Goal: Task Accomplishment & Management: Manage account settings

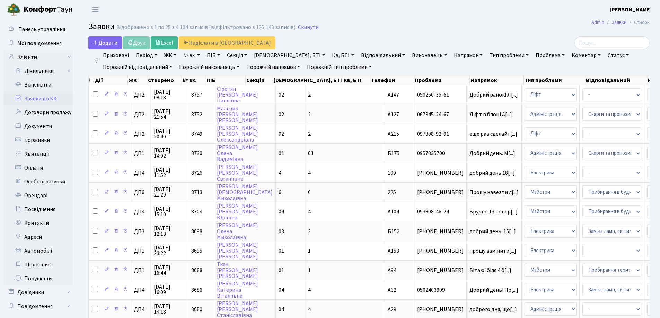
select select "25"
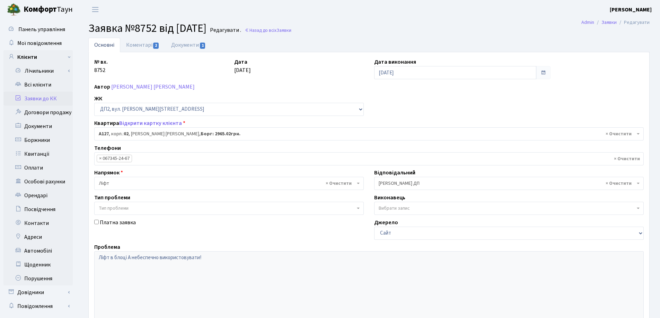
select select "30946"
click at [184, 46] on link "Документи 1" at bounding box center [188, 45] width 46 height 14
select select "25"
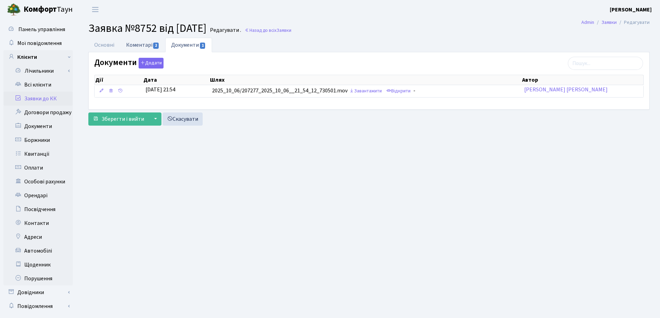
click at [151, 47] on link "Коментарі 2" at bounding box center [142, 45] width 45 height 14
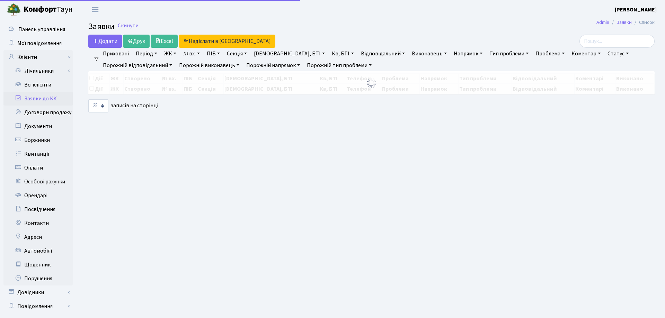
select select "25"
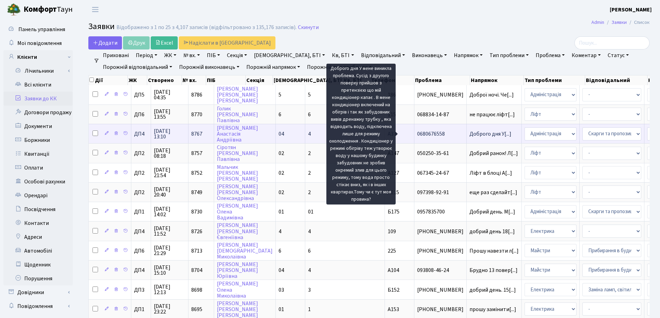
click at [469, 134] on span "Доброго дня У[...]" at bounding box center [490, 134] width 42 height 8
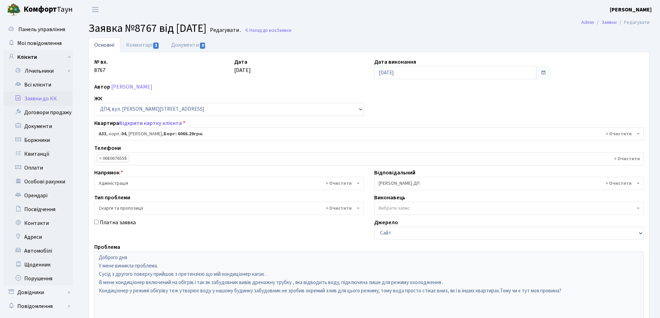
select select "32986"
select select "55"
click at [143, 46] on link "Коментарі 3" at bounding box center [142, 45] width 45 height 14
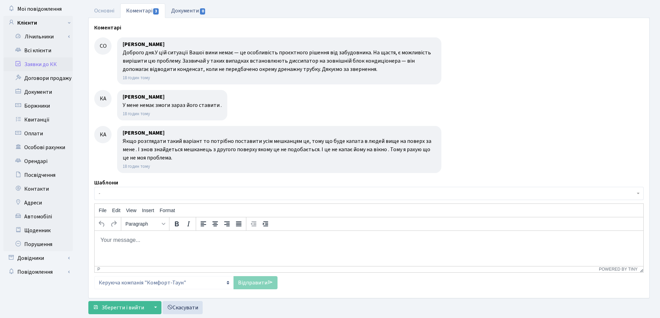
scroll to position [35, 0]
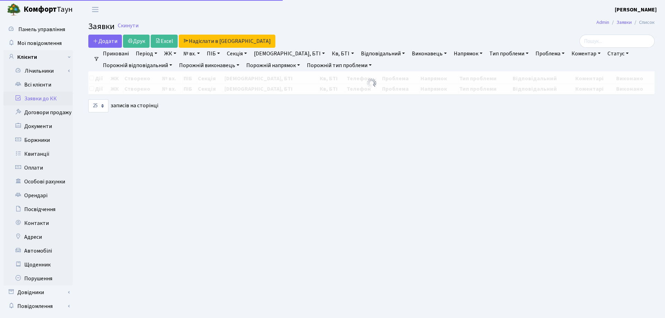
select select "25"
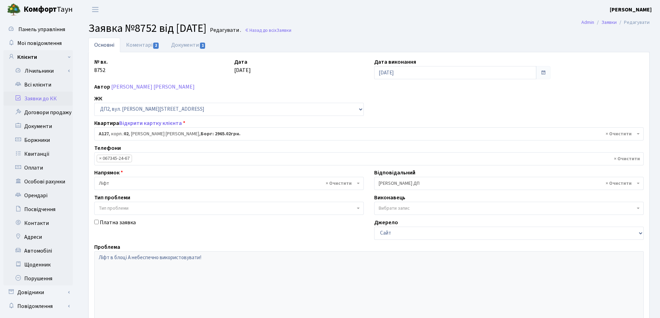
select select "30946"
click at [155, 45] on span "2" at bounding box center [156, 46] width 6 height 6
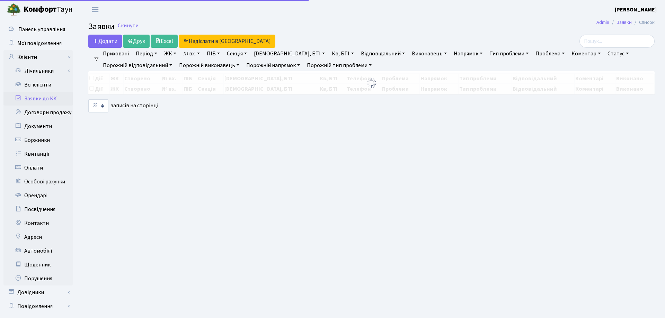
select select "25"
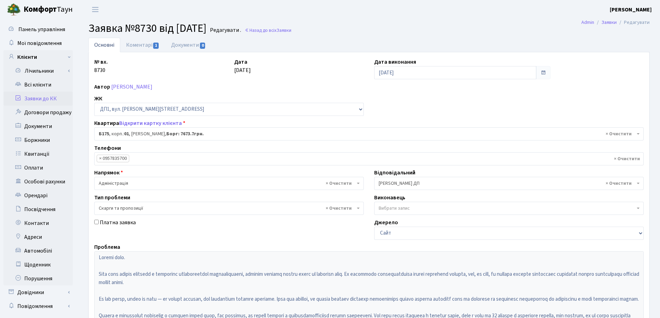
select select "30586"
select select "55"
click at [144, 46] on link "Коментарі 1" at bounding box center [142, 45] width 45 height 14
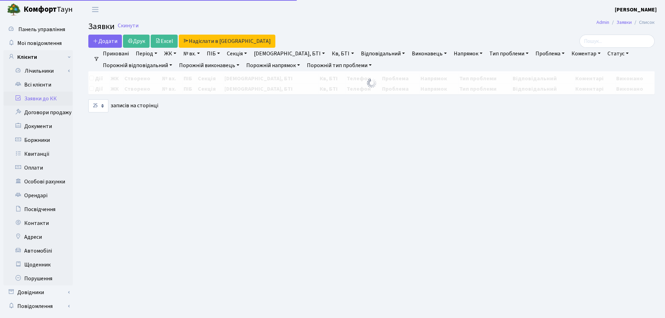
select select "25"
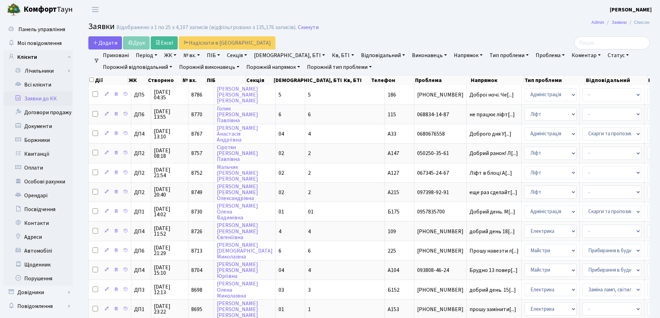
click at [370, 32] on h2 "Заявки Відображено з 1 по 25 з 4,107 записів (відфільтровано з 135,176 записів)…" at bounding box center [368, 28] width 561 height 12
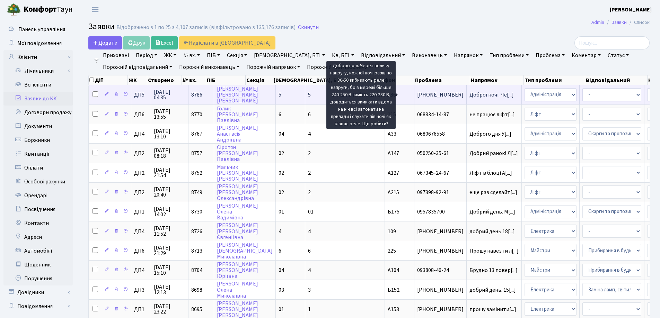
click at [469, 94] on span "Доброї ночі. Че[...]" at bounding box center [491, 95] width 44 height 8
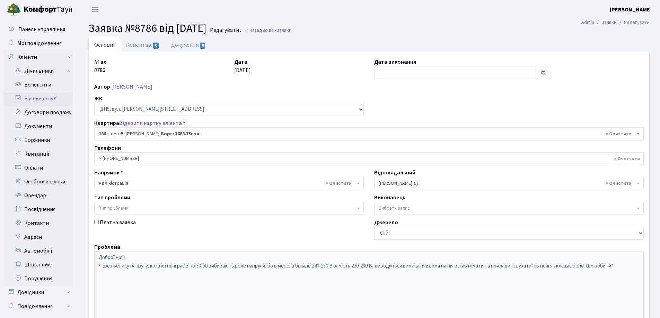
select select "45784"
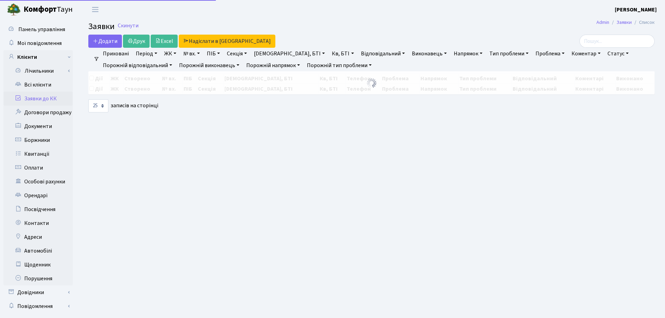
select select "25"
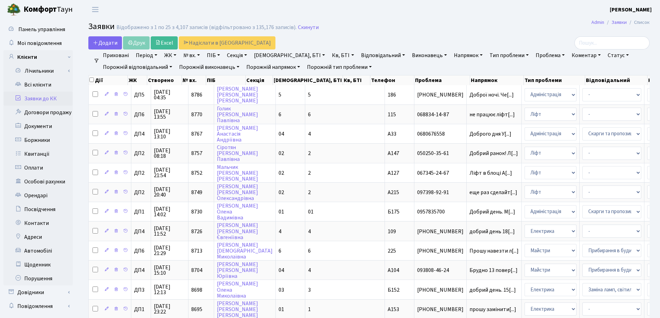
click at [409, 56] on link "Виконавець" at bounding box center [429, 56] width 41 height 12
click at [362, 29] on h2 "Заявки Відображено з 1 по 25 з 4,107 записів (відфільтровано з 135,176 записів)…" at bounding box center [368, 28] width 561 height 12
click at [299, 29] on link "Скинути" at bounding box center [308, 27] width 21 height 7
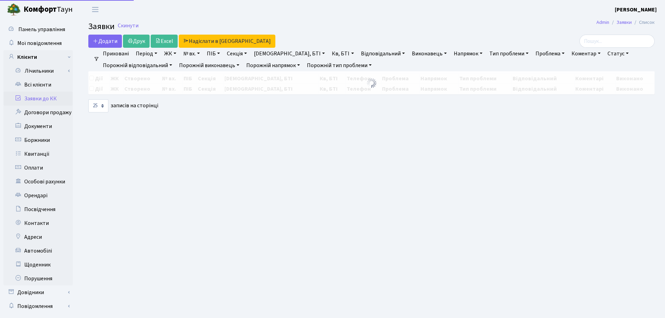
select select "25"
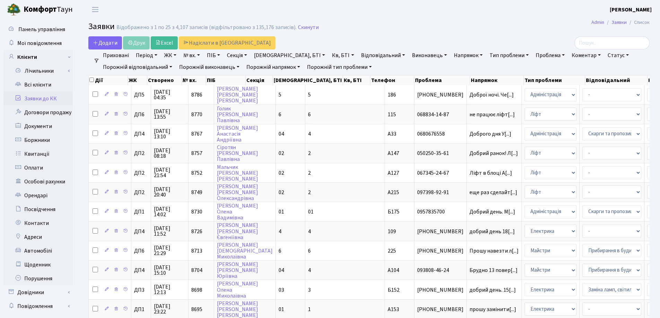
click at [409, 54] on link "Виконавець" at bounding box center [429, 56] width 41 height 12
type input "с"
click at [422, 17] on header "Комфорт Таун Зубар Н. Д. Мій обліковий запис Вийти" at bounding box center [330, 9] width 660 height 19
click at [360, 55] on link "Відповідальний" at bounding box center [383, 56] width 50 height 12
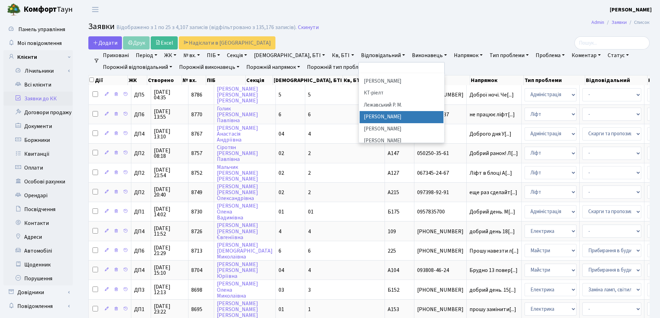
scroll to position [277, 0]
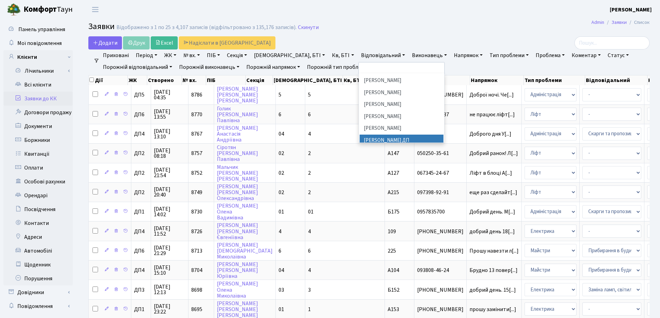
click at [360, 135] on li "[PERSON_NAME] ДП" at bounding box center [402, 141] width 84 height 12
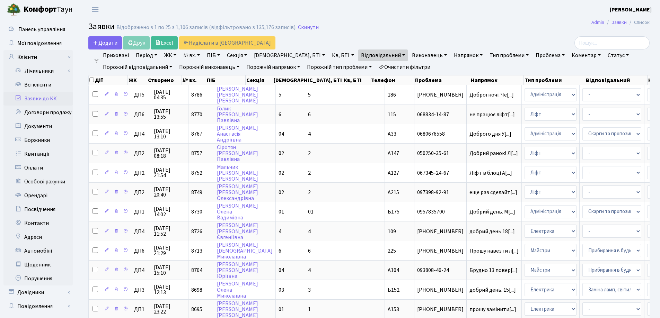
click at [605, 54] on link "Статус" at bounding box center [618, 56] width 27 height 12
click at [605, 98] on link "Не виконано" at bounding box center [632, 97] width 55 height 11
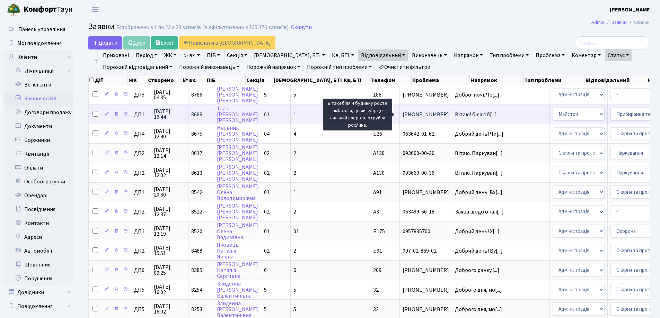
click at [455, 114] on span "Вітаю! біля 4 б[...]" at bounding box center [476, 115] width 42 height 8
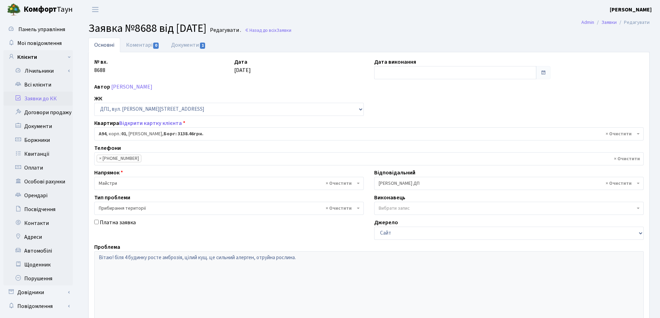
select select "29728"
select select "59"
click at [145, 48] on link "Коментарі 0" at bounding box center [142, 45] width 45 height 14
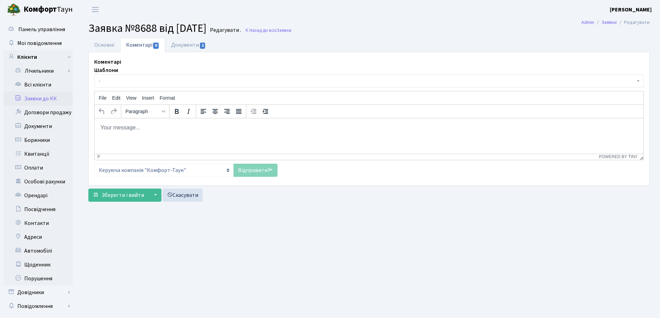
click at [107, 133] on html at bounding box center [369, 127] width 549 height 19
click at [253, 171] on link "Відправити" at bounding box center [255, 170] width 44 height 13
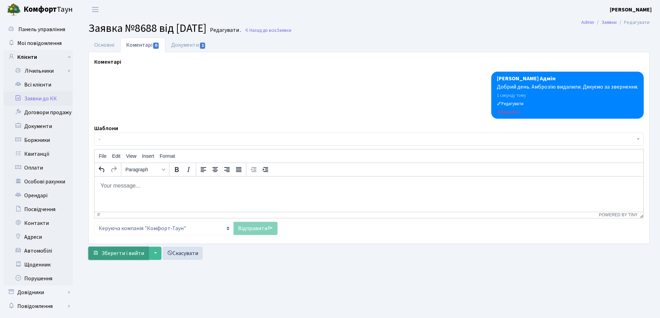
click at [117, 256] on span "Зберегти і вийти" at bounding box center [122, 254] width 43 height 8
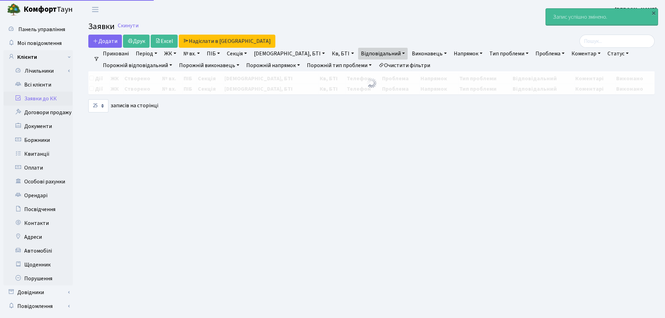
select select "25"
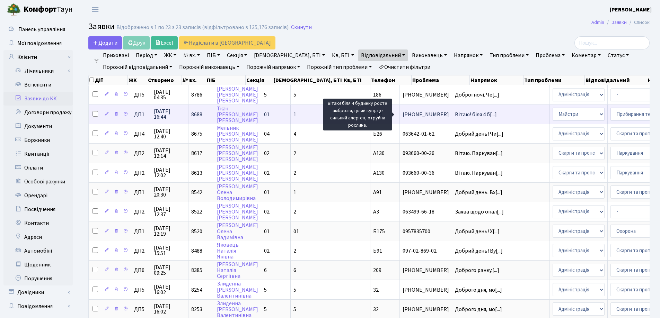
click at [455, 114] on span "Вітаю! біля 4 б[...]" at bounding box center [476, 115] width 42 height 8
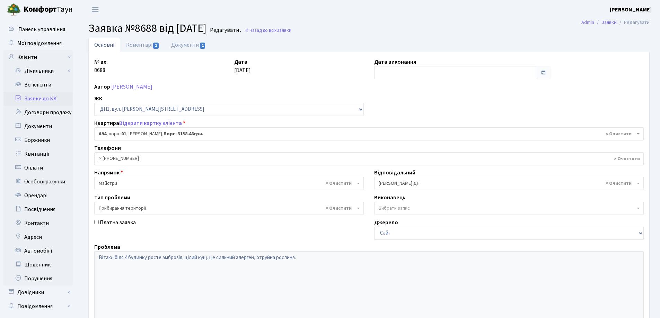
select select "29728"
select select "59"
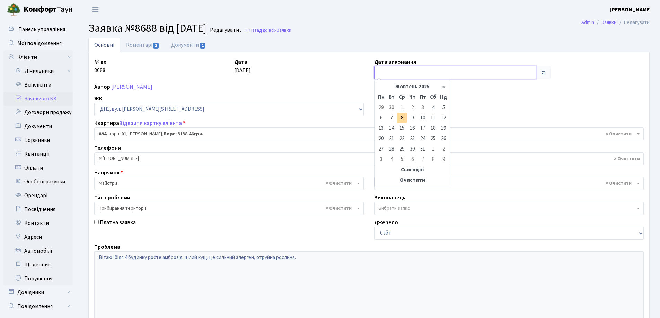
click at [408, 71] on input "text" at bounding box center [455, 72] width 162 height 13
click at [402, 118] on td "8" at bounding box center [402, 118] width 10 height 10
type input "[DATE]"
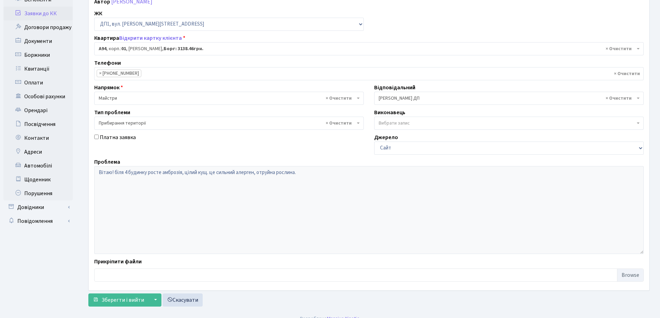
scroll to position [95, 0]
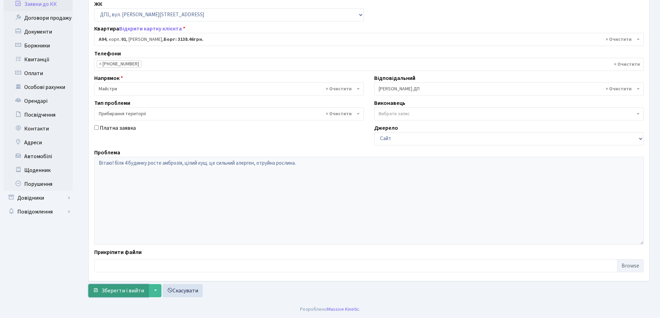
click at [117, 292] on span "Зберегти і вийти" at bounding box center [122, 291] width 43 height 8
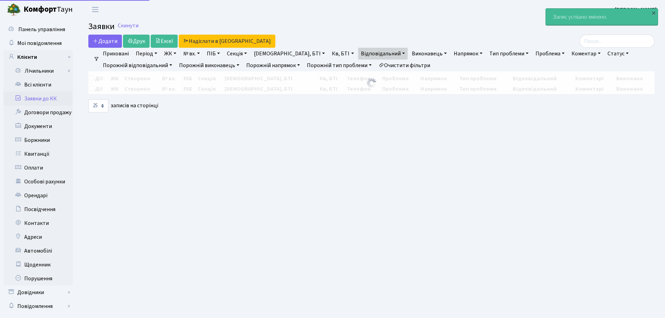
select select "25"
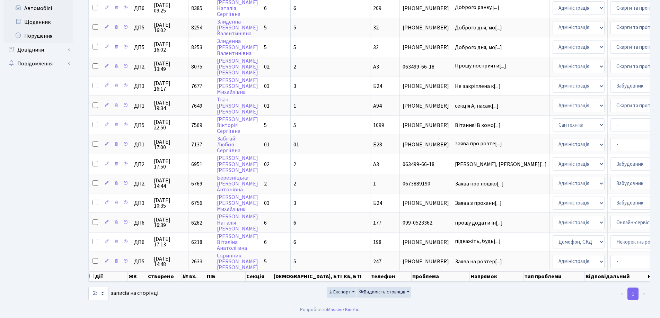
scroll to position [248, 0]
click at [644, 292] on li ">" at bounding box center [643, 294] width 11 height 12
click at [642, 292] on li ">" at bounding box center [643, 294] width 11 height 12
click at [625, 294] on li "<" at bounding box center [621, 294] width 11 height 12
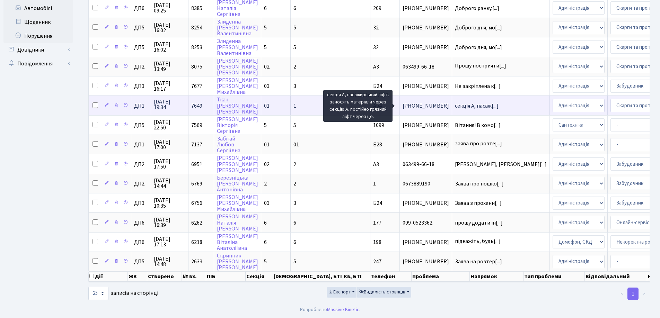
click at [455, 102] on span "секція А, пасаж[...]" at bounding box center [477, 106] width 44 height 8
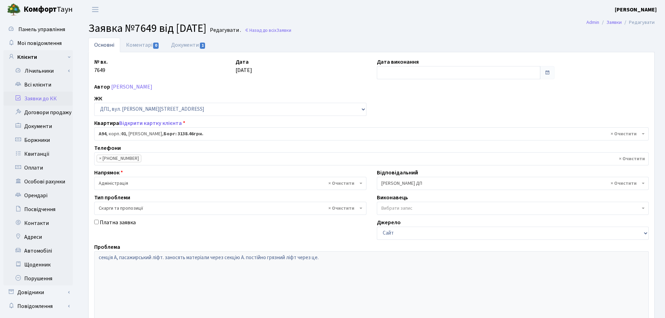
select select "29728"
select select "55"
click at [131, 44] on link "Коментарі 0" at bounding box center [142, 45] width 45 height 14
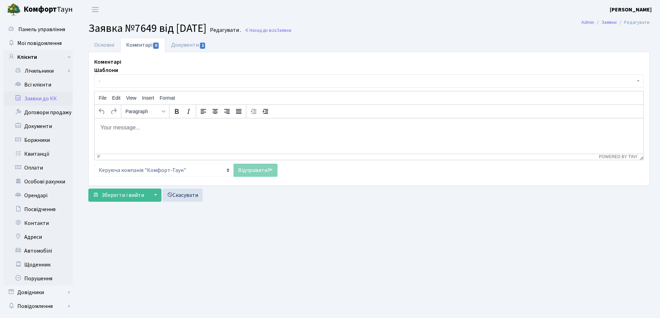
click at [103, 130] on body "Rich Text Area. Press ALT-0 for help." at bounding box center [369, 128] width 538 height 8
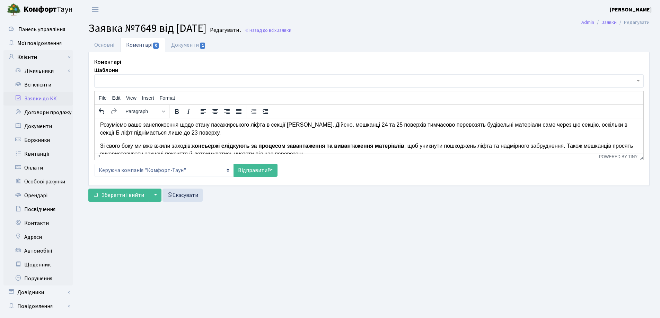
scroll to position [35, 0]
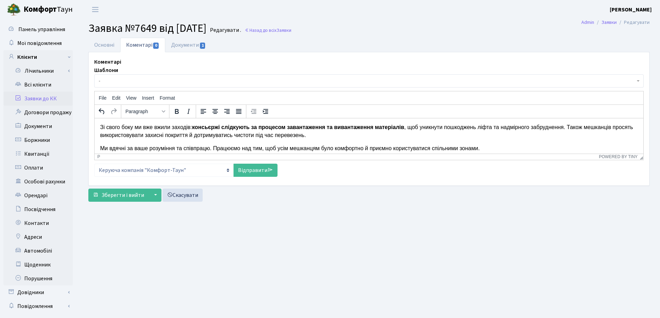
click at [567, 128] on p "Зі свого боку ми вже вжили заходів: консьєржі слідкують за процесом завантаженн…" at bounding box center [369, 131] width 538 height 16
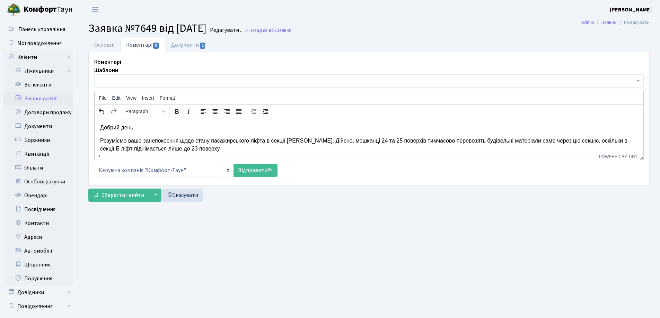
click at [149, 129] on p "Добрий день." at bounding box center [369, 128] width 538 height 8
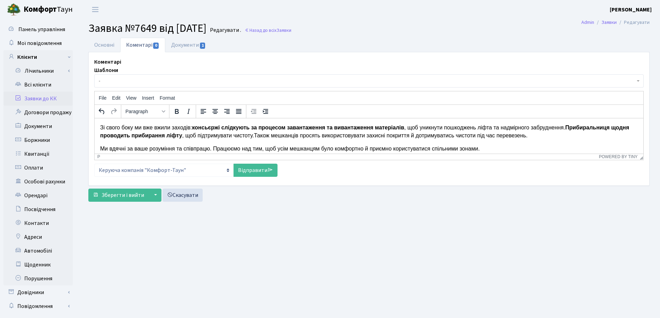
scroll to position [35, 0]
click at [203, 138] on p "Зі свого боку ми вже вжили заходів: консьєржі слідкують за процесом завантаженн…" at bounding box center [369, 131] width 538 height 16
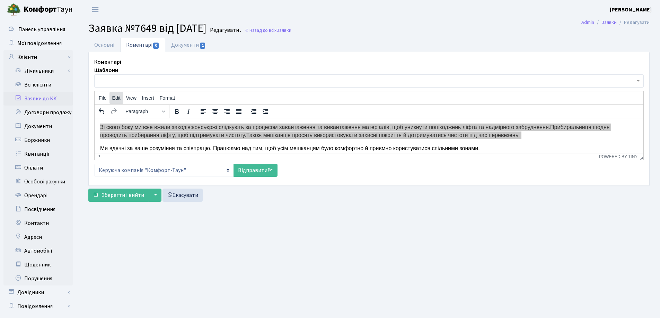
click at [117, 96] on span "Edit" at bounding box center [116, 98] width 8 height 6
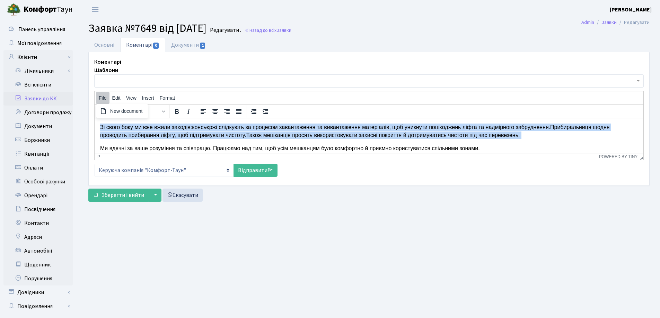
click at [335, 141] on body "Добрий день. Розуміємо ваше занепокоєння щодо стану пасажирського ліфта в секці…" at bounding box center [369, 120] width 538 height 63
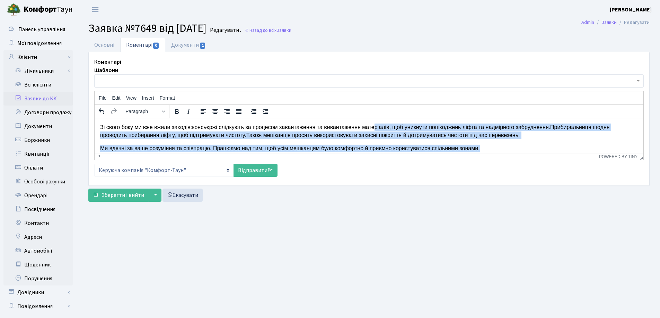
drag, startPoint x: 502, startPoint y: 147, endPoint x: 362, endPoint y: 124, distance: 142.1
click at [377, 127] on body "Добрий день. Розуміємо ваше занепокоєння щодо стану пасажирського ліфта в секці…" at bounding box center [369, 120] width 538 height 63
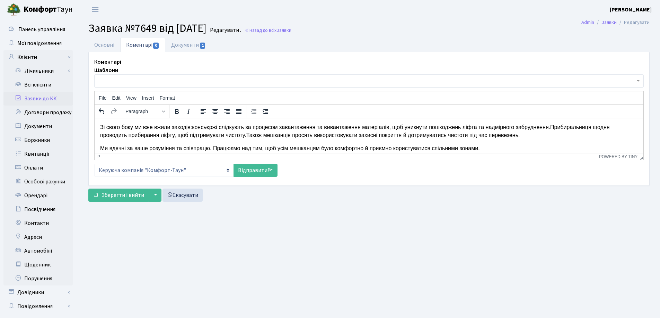
drag, startPoint x: 360, startPoint y: 126, endPoint x: 231, endPoint y: 138, distance: 129.4
click at [231, 138] on p "Зі свого боку ми вже вжили заходів: консьєржі слідкують за процесом завантаженн…" at bounding box center [369, 131] width 538 height 16
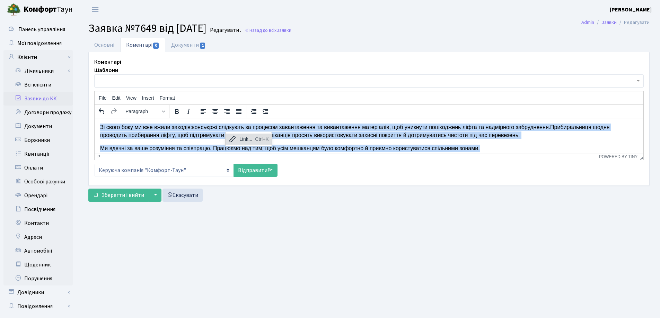
click at [492, 147] on p "Ми вдячні за ваше розуміння та співпрацю. Працюємо над тим, щоб усім мешканцям …" at bounding box center [369, 148] width 538 height 8
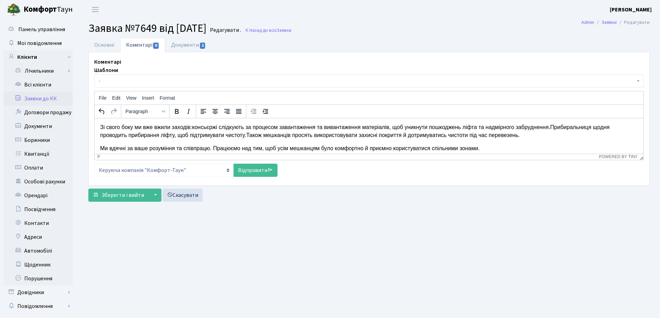
click at [526, 139] on body "Добрий день. Розуміємо ваше занепокоєння щодо стану пасажирського ліфта в секці…" at bounding box center [369, 120] width 538 height 63
click at [526, 136] on p "Зі свого боку ми вже вжили заходів: консьєржі слідкують за процесом завантаженн…" at bounding box center [369, 131] width 538 height 16
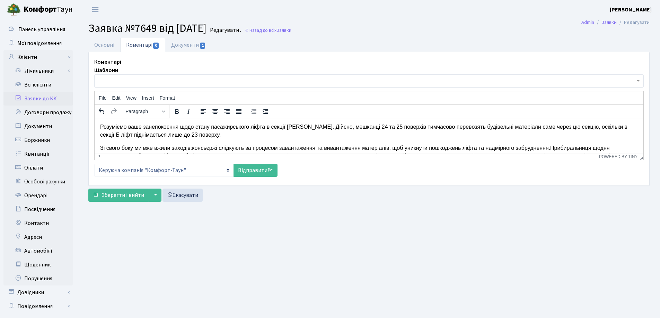
scroll to position [0, 0]
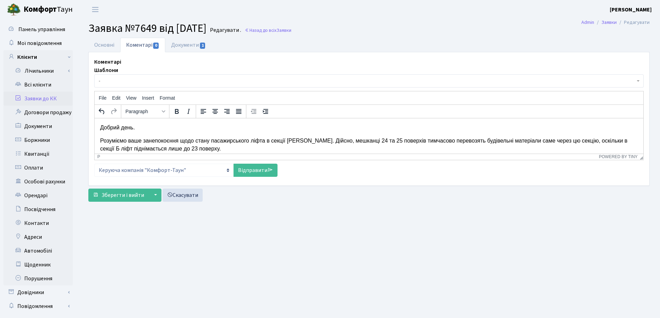
click at [203, 150] on p "Розуміємо ваше занепокоєння щодо стану пасажирського ліфта в секції А. Дійсно, …" at bounding box center [369, 145] width 538 height 16
click at [139, 131] on p "Добрий день." at bounding box center [369, 128] width 538 height 8
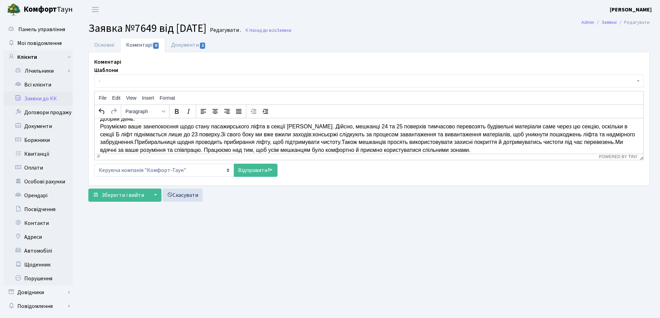
scroll to position [15, 0]
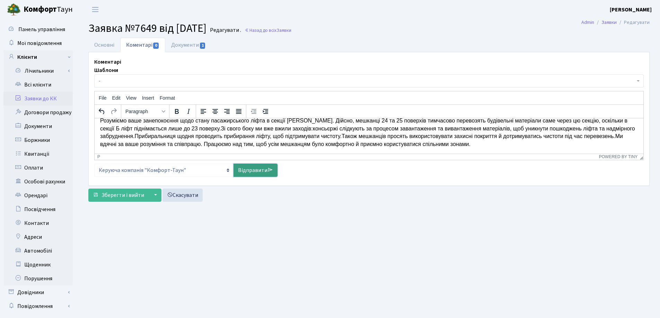
click at [247, 171] on link "Відправити" at bounding box center [255, 170] width 44 height 13
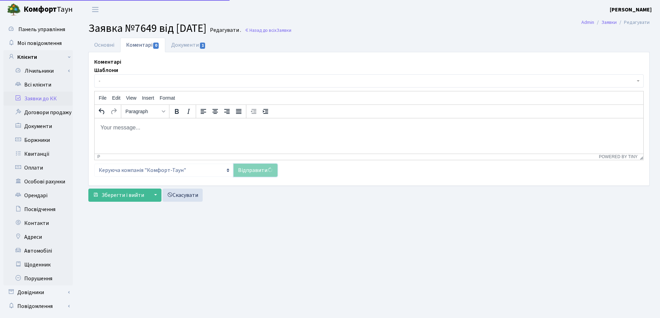
scroll to position [0, 0]
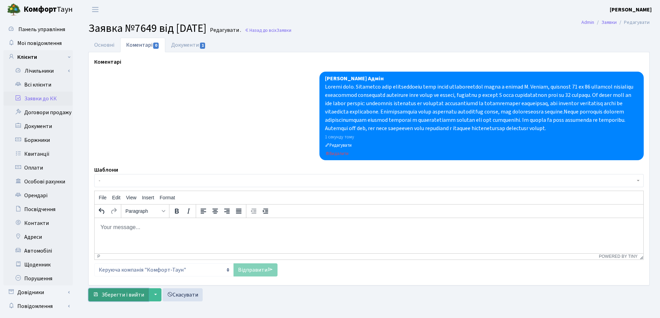
click at [123, 299] on span "Зберегти і вийти" at bounding box center [122, 295] width 43 height 8
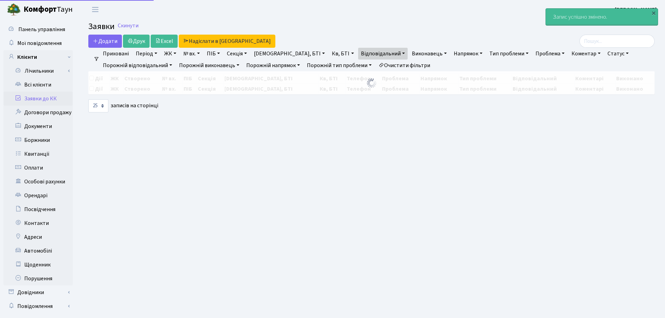
select select "25"
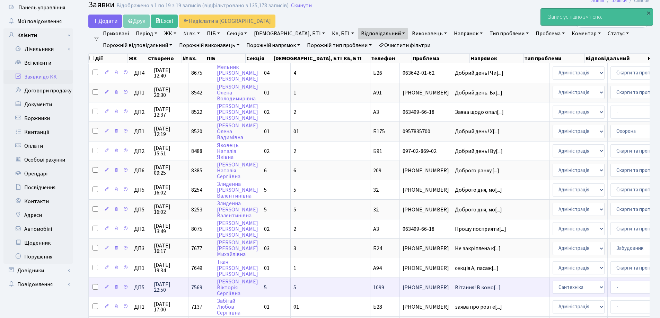
scroll to position [35, 0]
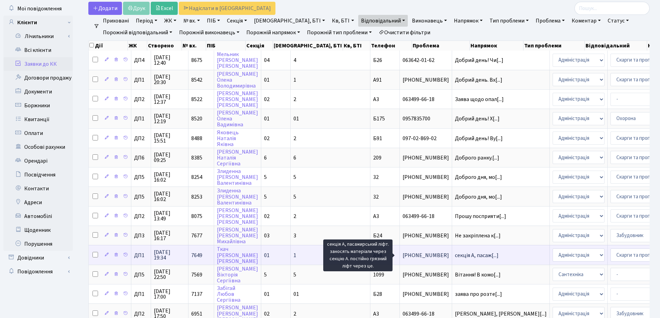
click at [455, 257] on span "секція А, пасаж[...]" at bounding box center [477, 256] width 44 height 8
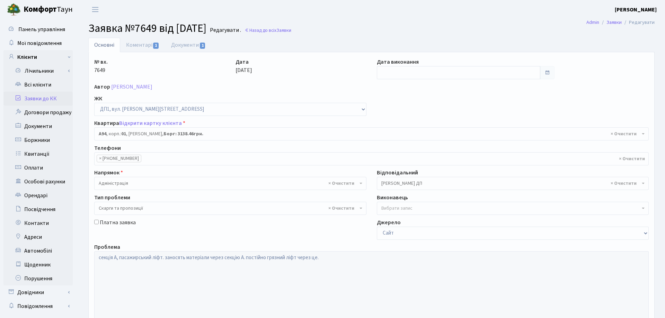
select select "29728"
select select "55"
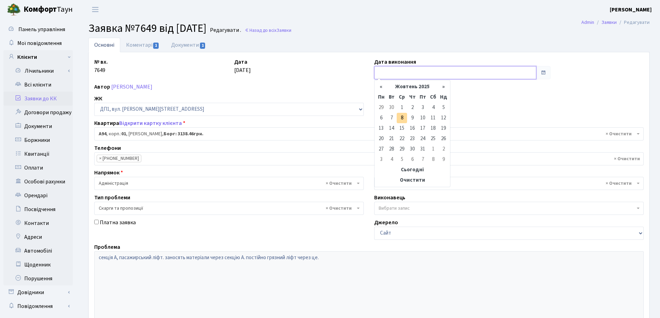
click at [395, 74] on input "text" at bounding box center [455, 72] width 162 height 13
click at [403, 119] on td "8" at bounding box center [402, 118] width 10 height 10
type input "[DATE]"
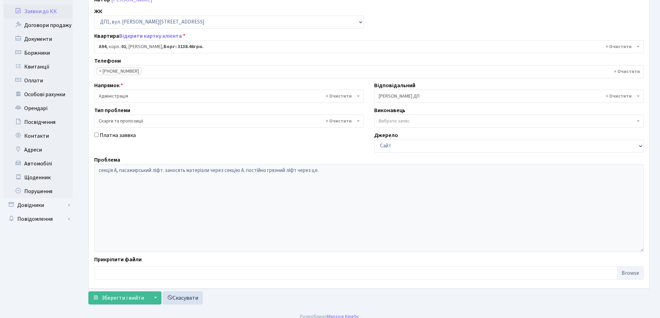
scroll to position [95, 0]
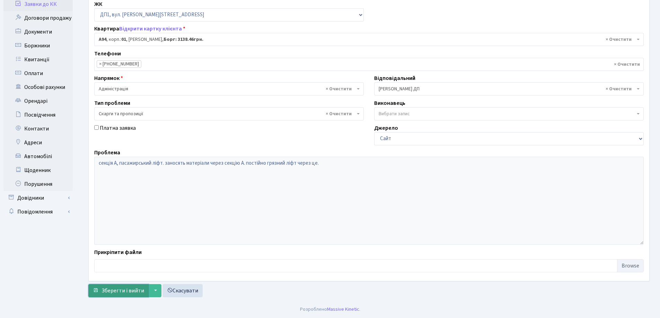
click at [118, 294] on span "Зберегти і вийти" at bounding box center [122, 291] width 43 height 8
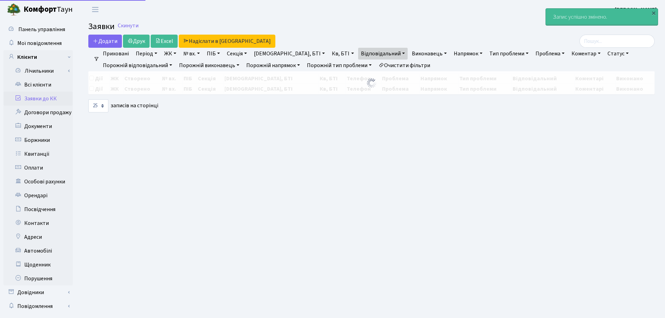
select select "25"
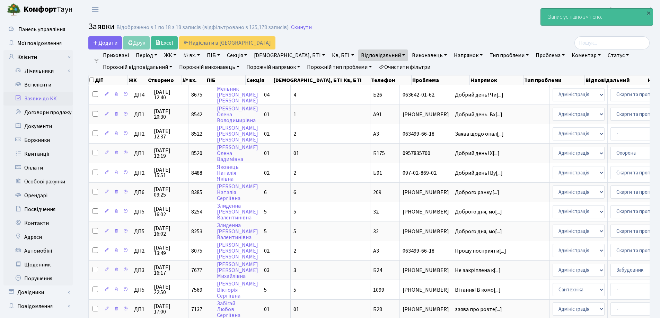
click at [417, 21] on main "Admin Заявки Список Заявки Відображено з 1 по 18 з 18 записів (відфільтровано з…" at bounding box center [369, 242] width 582 height 447
click at [418, 20] on main "Admin Заявки Список Заявки Відображено з 1 по 18 з 18 записів (відфільтровано з…" at bounding box center [369, 242] width 582 height 447
